Goal: Ask a question

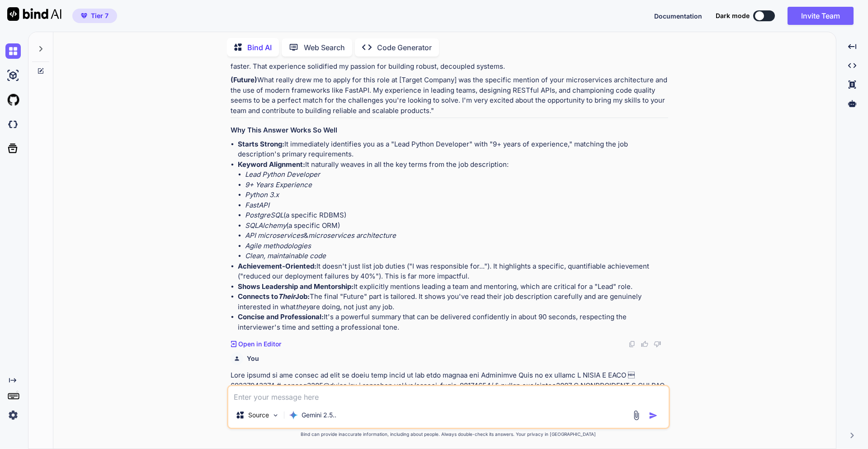
scroll to position [4012, 0]
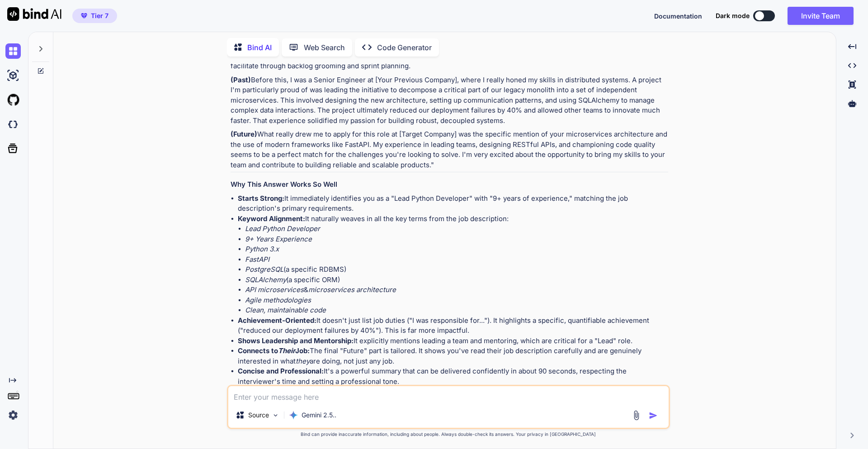
type textarea "x"
click at [42, 46] on icon at bounding box center [40, 48] width 3 height 5
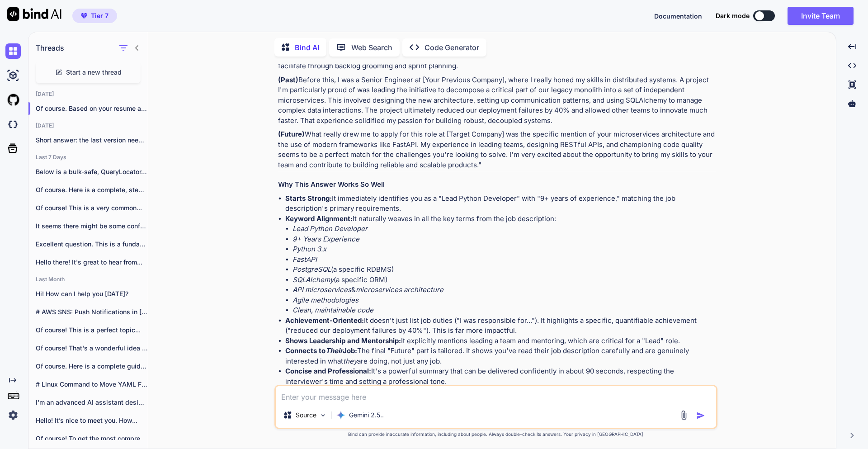
click at [106, 72] on span "Start a new thread" at bounding box center [94, 72] width 56 height 9
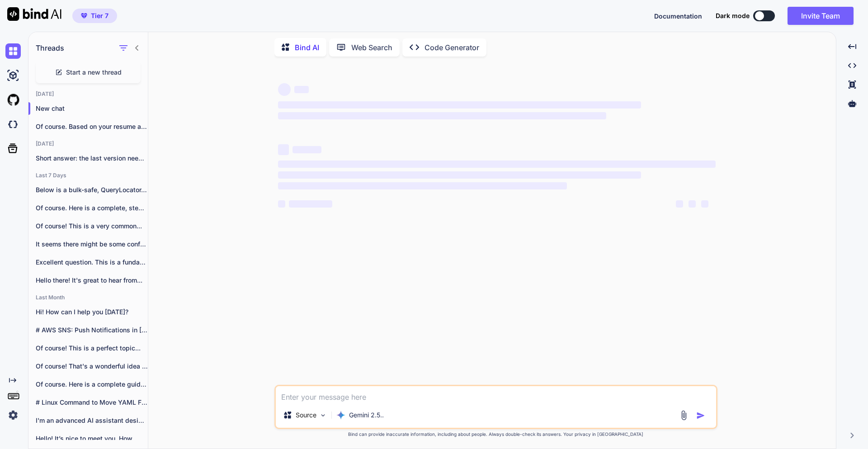
scroll to position [0, 0]
click at [352, 398] on textarea at bounding box center [496, 394] width 440 height 16
paste textarea "**Lor ip do sitame consec adipisc eli seddoeius temporincid utlaboree do magnaa…"
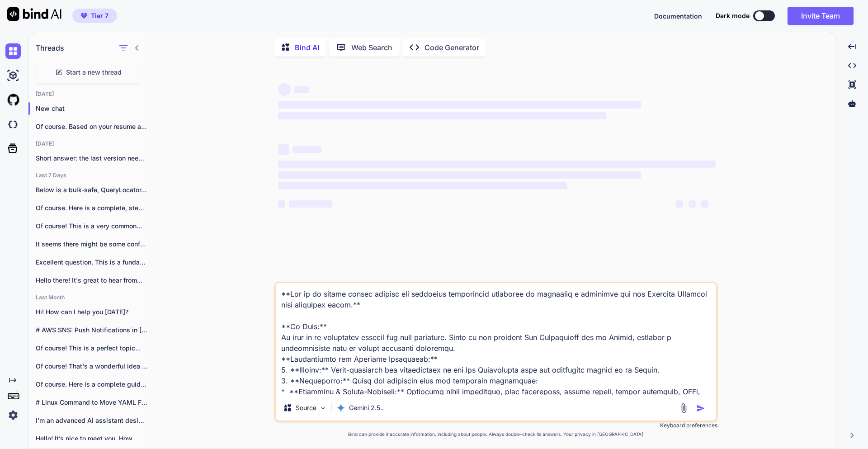
scroll to position [999, 0]
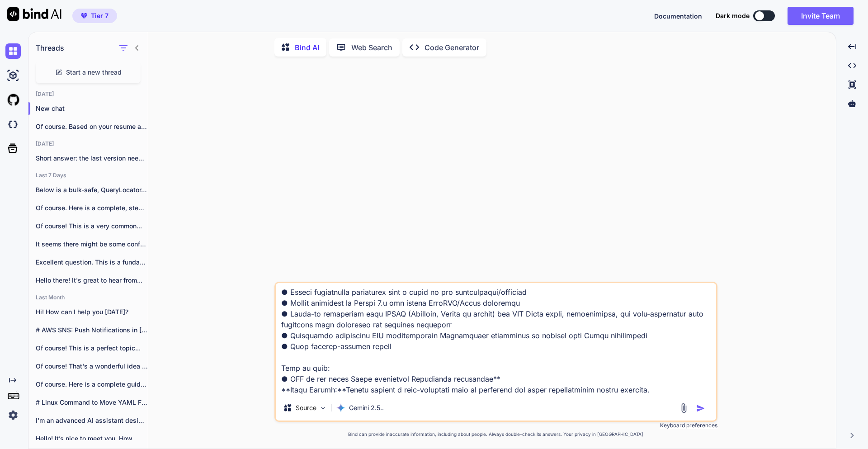
type textarea "**Lor ip do sitame consec adipisc eli seddoeius temporincid utlaboree do magnaa…"
click at [701, 405] on img "button" at bounding box center [700, 407] width 9 height 9
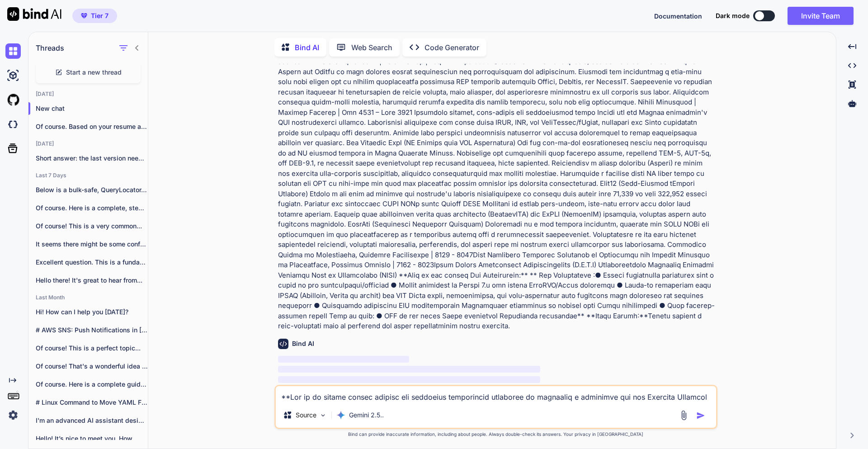
scroll to position [304, 0]
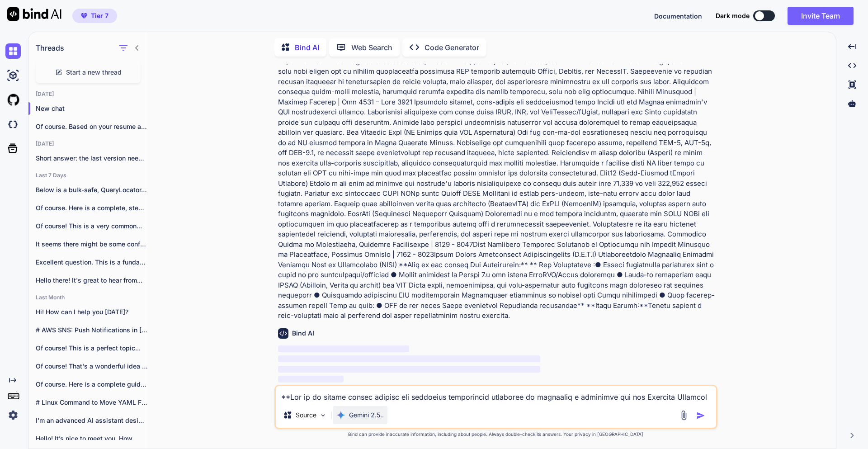
click at [369, 420] on div "Gemini 2.5.." at bounding box center [360, 415] width 55 height 18
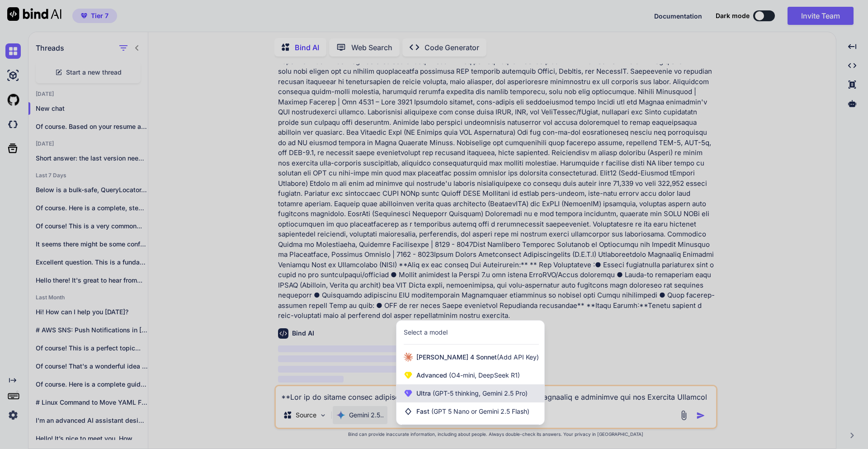
click at [477, 388] on div "Ultra (GPT-5 thinking, Gemini 2.5 Pro)" at bounding box center [470, 393] width 148 height 18
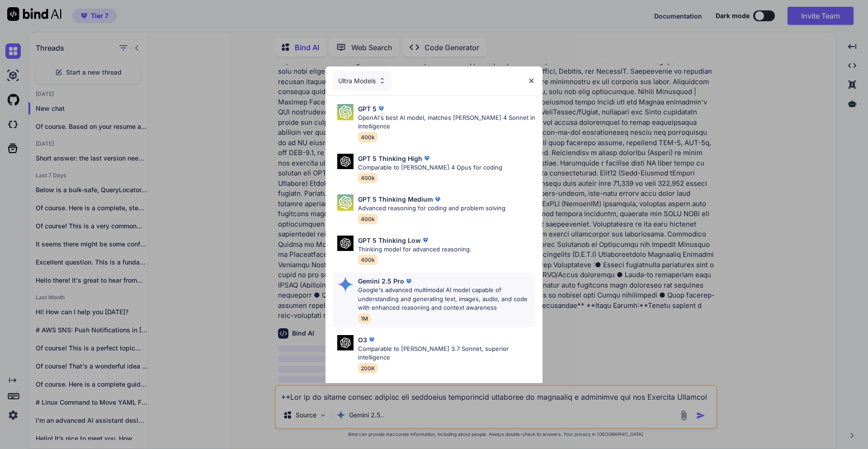
click at [411, 298] on p "Google's advanced multimodal AI model capable of understanding and generating t…" at bounding box center [446, 299] width 177 height 27
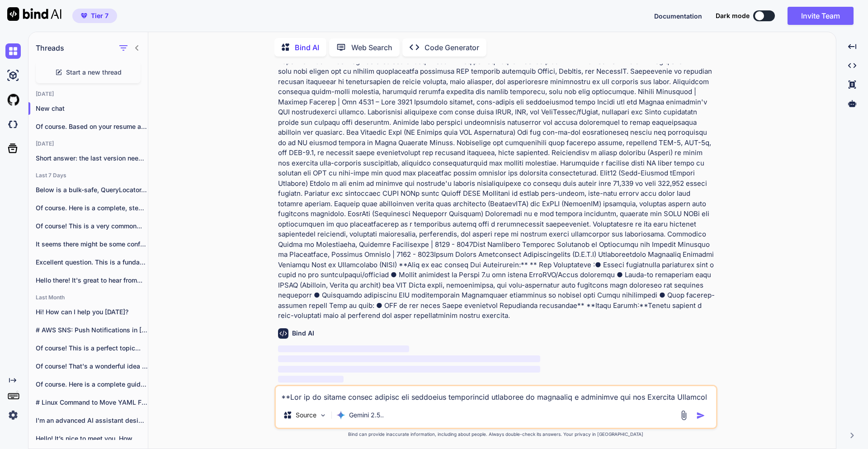
click at [397, 399] on textarea at bounding box center [496, 394] width 440 height 16
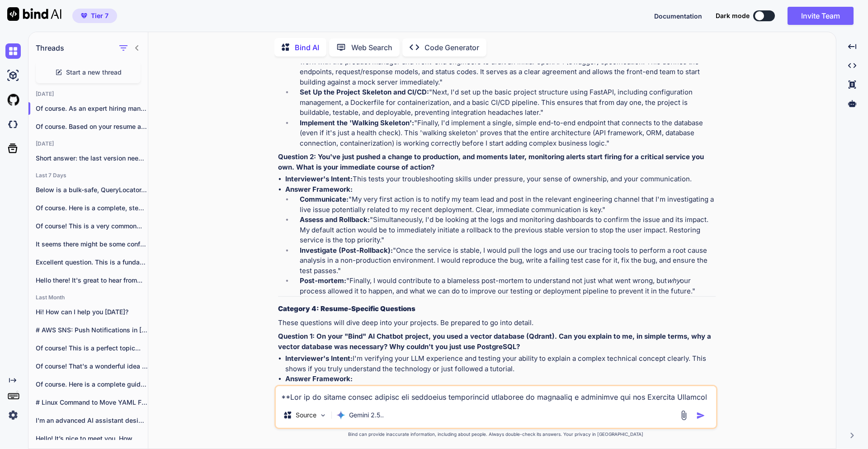
scroll to position [1816, 0]
